Goal: Task Accomplishment & Management: Use online tool/utility

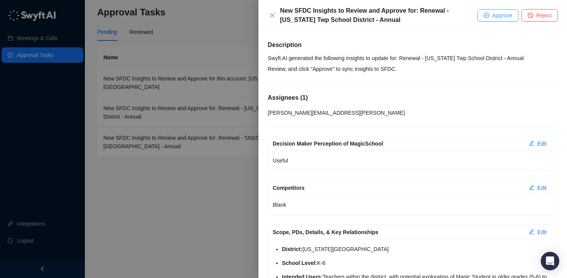
click at [498, 15] on span "Approve" at bounding box center [502, 15] width 20 height 8
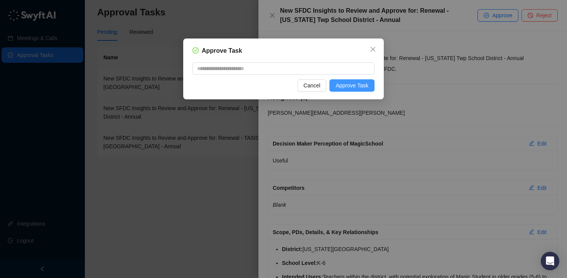
click at [361, 86] on span "Approve Task" at bounding box center [351, 85] width 33 height 8
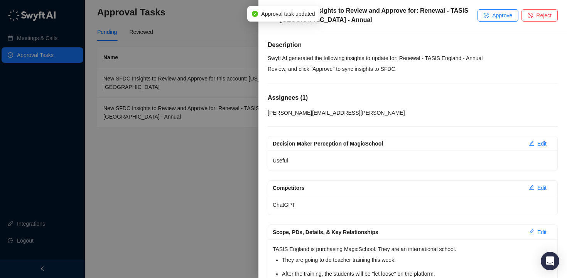
click at [187, 27] on div at bounding box center [283, 139] width 567 height 278
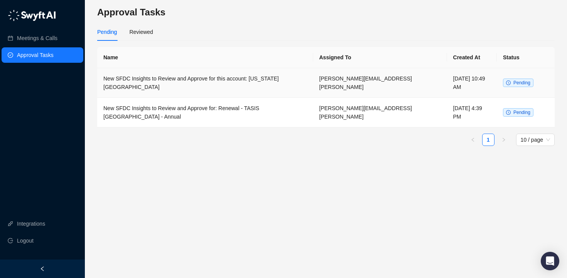
click at [229, 77] on td "New SFDC Insights to Review and Approve for this account: [US_STATE][GEOGRAPHIC…" at bounding box center [205, 83] width 216 height 30
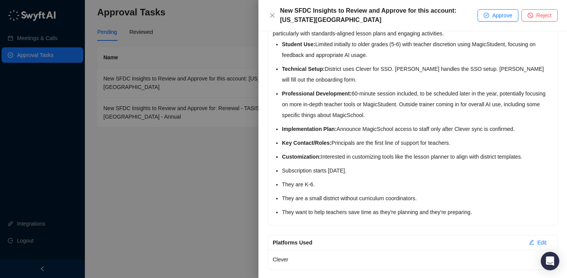
scroll to position [795, 0]
click at [497, 13] on span "Approve" at bounding box center [502, 15] width 20 height 8
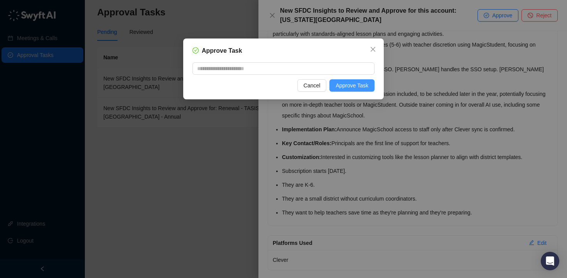
click at [359, 88] on span "Approve Task" at bounding box center [351, 85] width 33 height 8
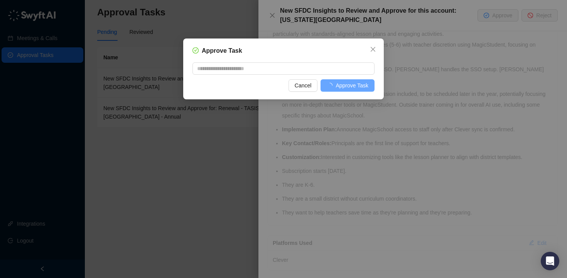
scroll to position [211, 0]
